Goal: Task Accomplishment & Management: Use online tool/utility

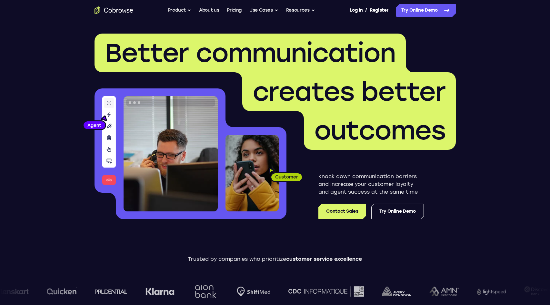
click at [424, 19] on nav "Go back Powerful, Flexible and Trustworthy. Avoid all extra friction for both A…" at bounding box center [275, 10] width 550 height 21
click at [427, 11] on link "Try Online Demo" at bounding box center [426, 10] width 60 height 13
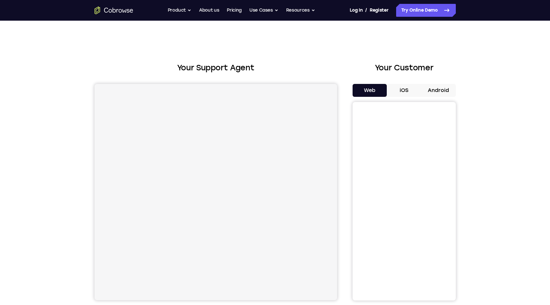
click at [435, 84] on button "Android" at bounding box center [439, 90] width 35 height 13
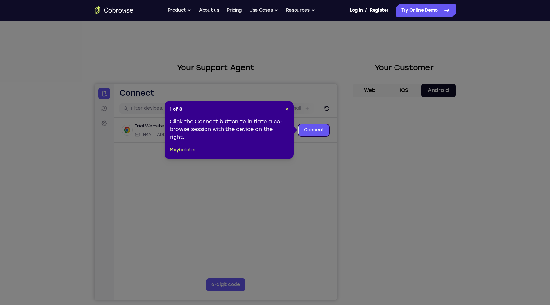
click at [285, 109] on header "1 of 8 ×" at bounding box center [229, 109] width 119 height 6
click at [286, 109] on header "1 of 8 ×" at bounding box center [229, 109] width 119 height 6
drag, startPoint x: 286, startPoint y: 109, endPoint x: 195, endPoint y: 33, distance: 118.7
click at [286, 109] on span "×" at bounding box center [287, 109] width 3 height 5
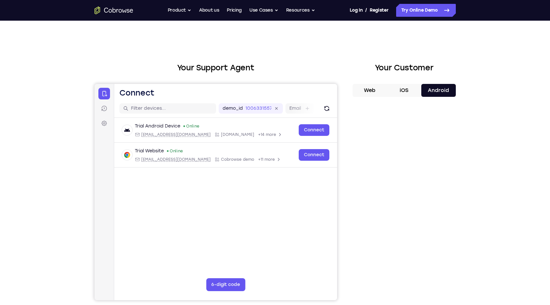
click at [502, 180] on div "Your Support Agent Your Customer Web iOS Android Next Steps We’d be happy to gi…" at bounding box center [275, 234] width 550 height 426
